Goal: Browse casually: Explore the website without a specific task or goal

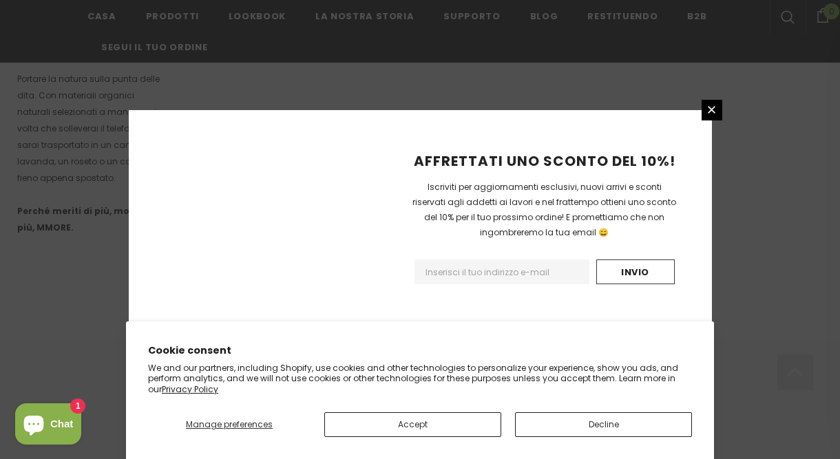
scroll to position [980, 0]
